Goal: Obtain resource: Download file/media

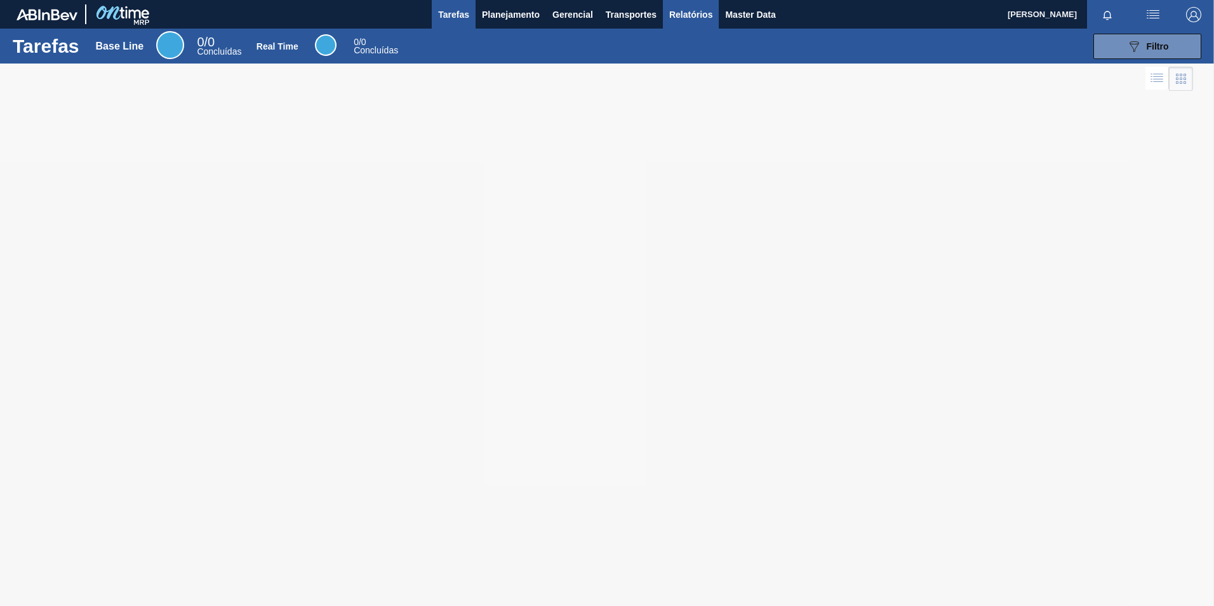
click at [671, 17] on span "Relatórios" at bounding box center [690, 14] width 43 height 15
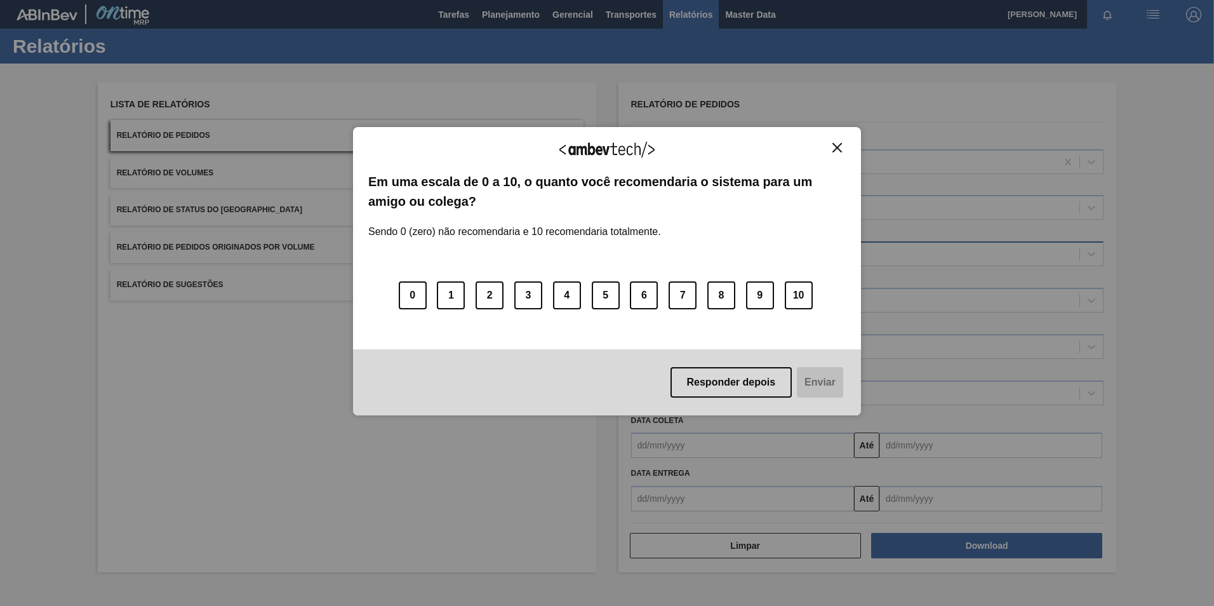
click at [676, 255] on div "Em uma escala de 0 a 10, o quanto você recomendaria o sistema para um amigo ou …" at bounding box center [606, 255] width 477 height 166
click at [832, 146] on button "Close" at bounding box center [836, 147] width 17 height 11
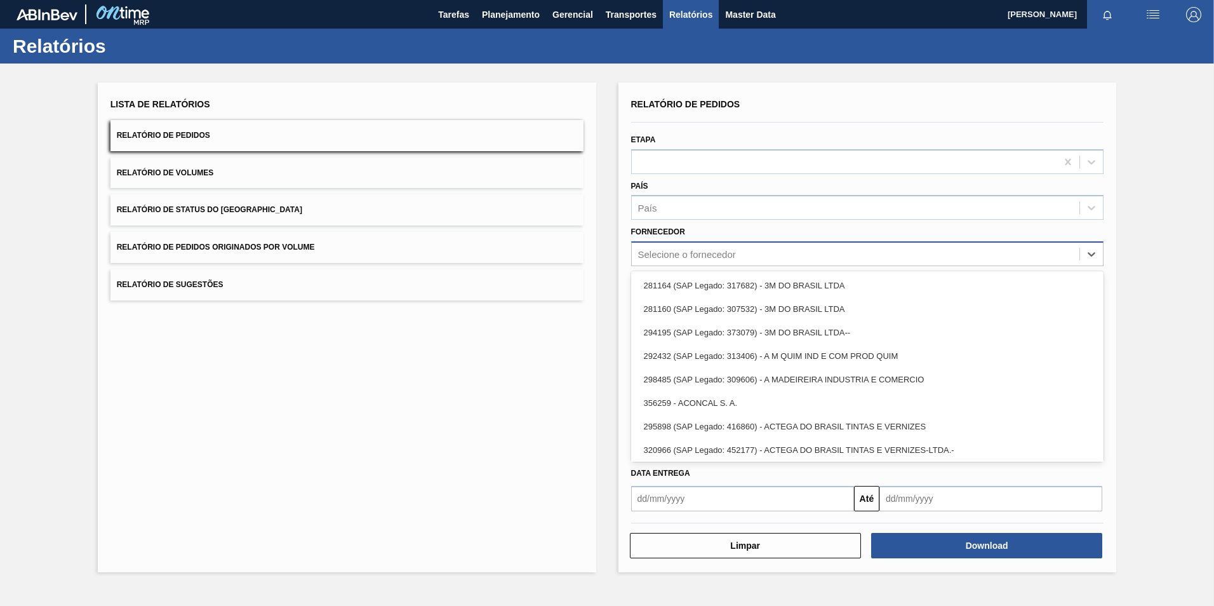
click at [663, 252] on div "Selecione o fornecedor" at bounding box center [687, 254] width 98 height 11
paste input "320622"
type input "320622"
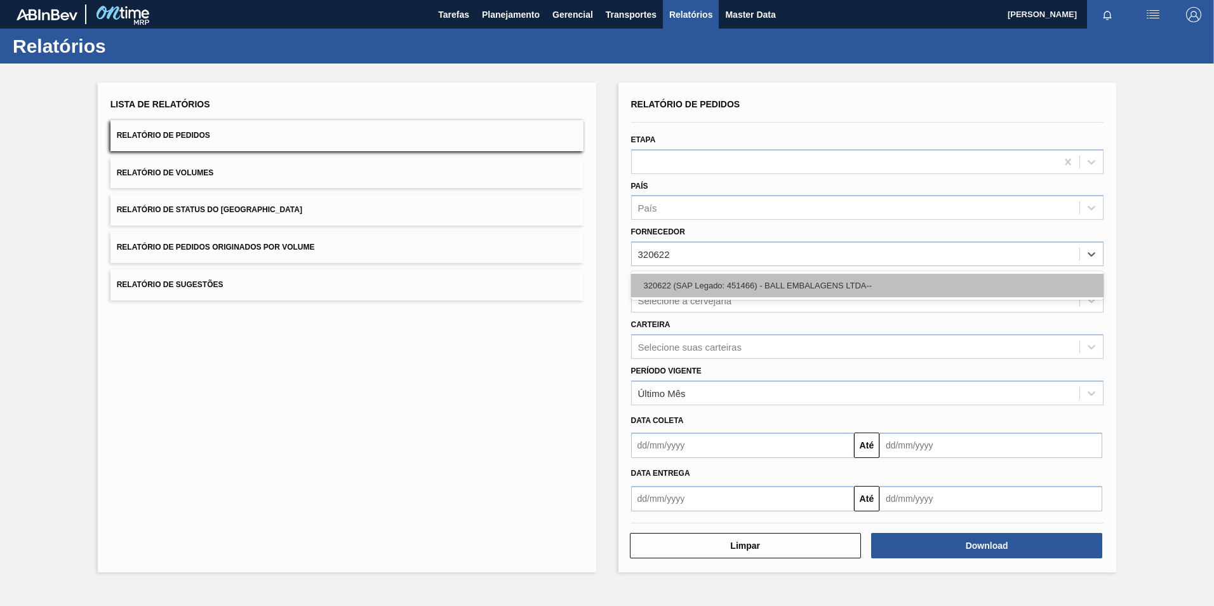
click at [703, 291] on div "320622 (SAP Legado: 451466) - BALL EMBALAGENS LTDA--" at bounding box center [867, 285] width 473 height 23
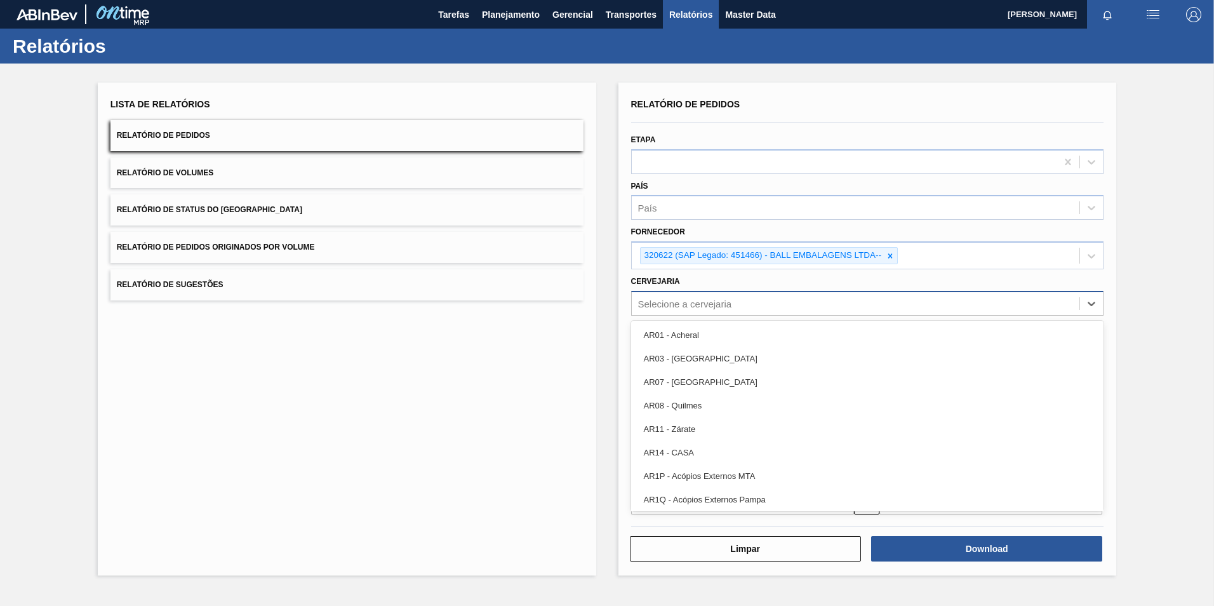
click at [684, 303] on div "Selecione a cervejaria" at bounding box center [685, 303] width 94 height 11
type input "br02"
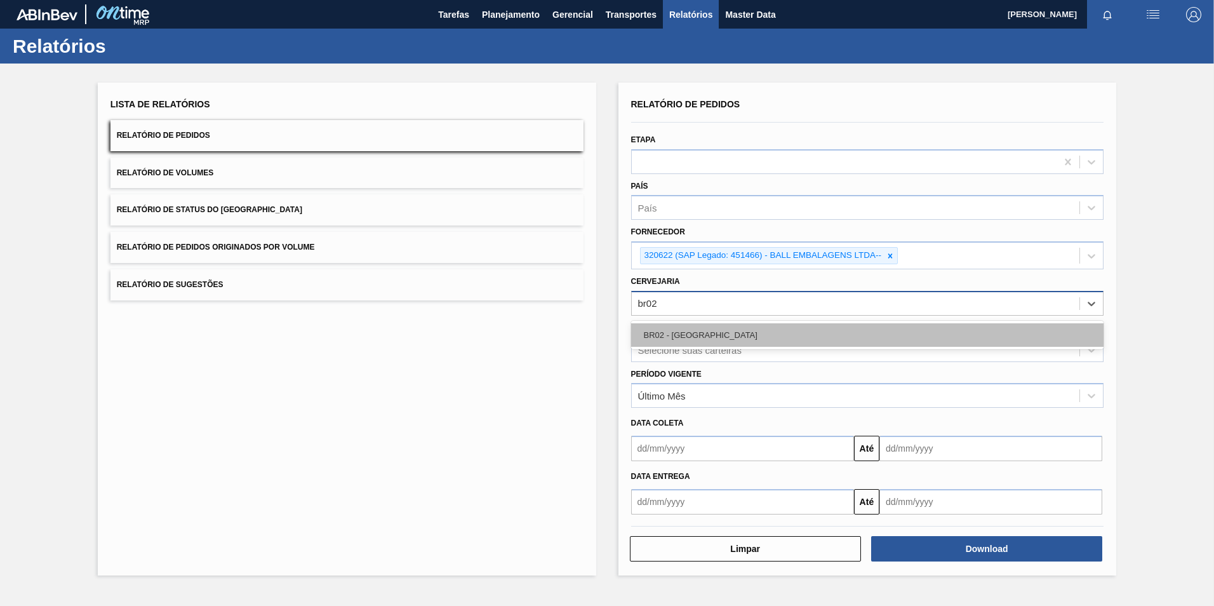
click at [673, 339] on div "BR02 - [GEOGRAPHIC_DATA]" at bounding box center [867, 334] width 473 height 23
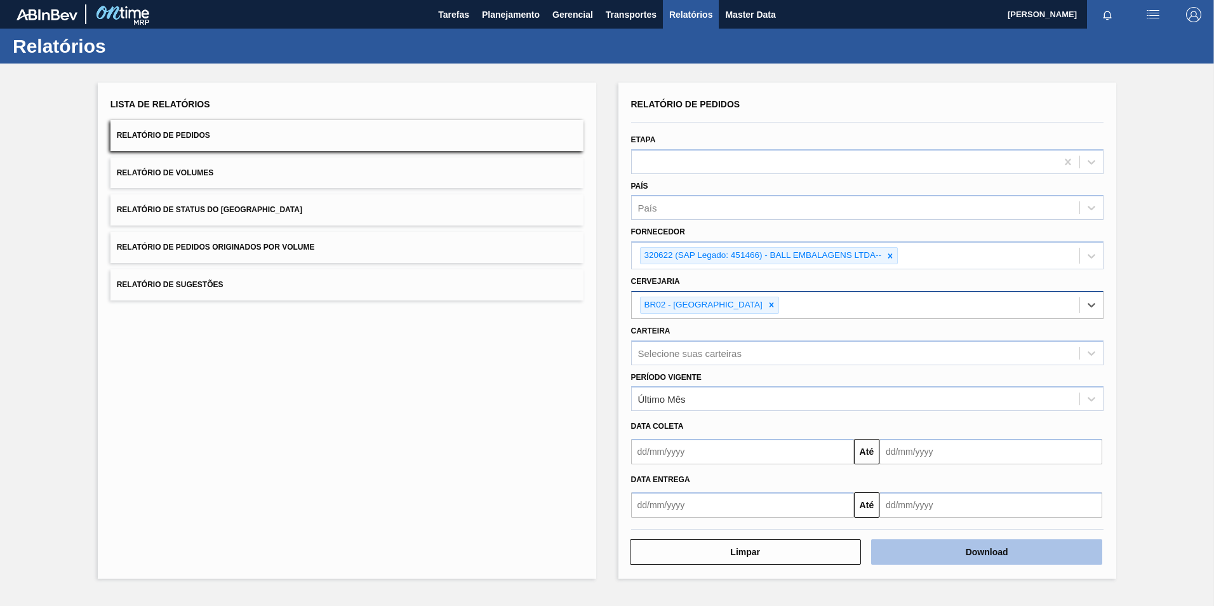
click at [955, 553] on button "Download" at bounding box center [986, 551] width 231 height 25
